Goal: Subscribe to service/newsletter

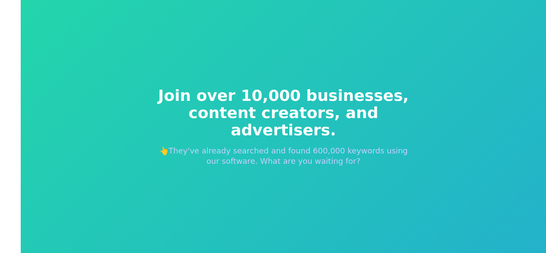
click at [155, 104] on span "Join over 10,000 businesses," at bounding box center [283, 95] width 262 height 17
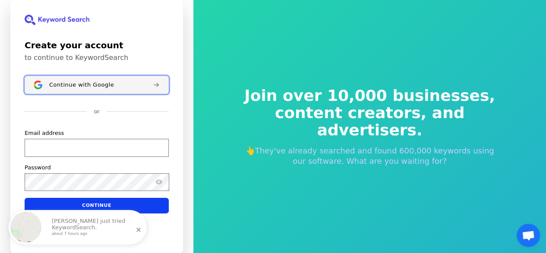
click at [75, 83] on span "Continue with Google" at bounding box center [81, 85] width 65 height 7
